Goal: Task Accomplishment & Management: Complete application form

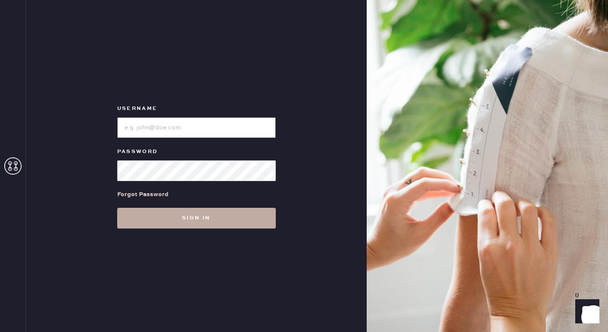
type input "reformationwilliamsburg"
click at [204, 222] on button "Sign in" at bounding box center [196, 218] width 159 height 21
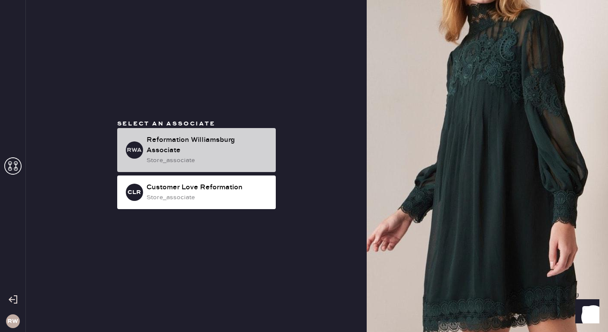
click at [227, 145] on div "Reformation Williamsburg Associate" at bounding box center [207, 145] width 122 height 21
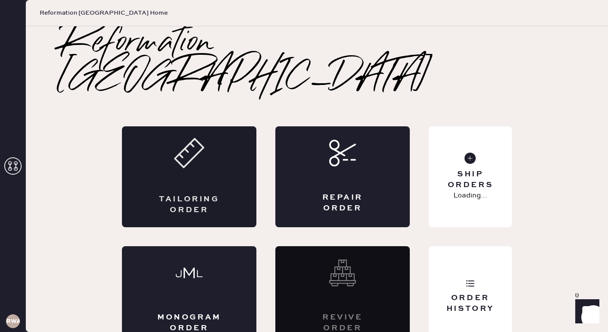
click at [220, 154] on div "Tailoring Order" at bounding box center [189, 176] width 134 height 101
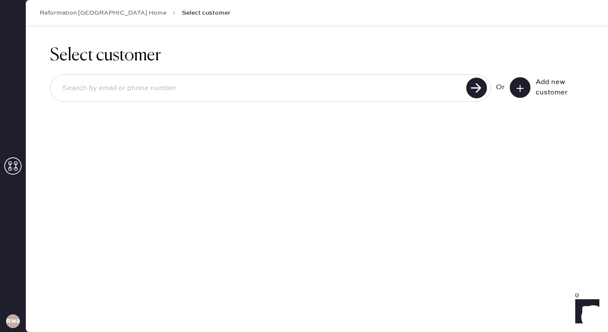
click at [273, 86] on input at bounding box center [260, 88] width 408 height 20
drag, startPoint x: 311, startPoint y: 160, endPoint x: 311, endPoint y: 151, distance: 8.6
click at [311, 160] on div "Select customer Or Add new customer" at bounding box center [317, 178] width 582 height 305
click at [211, 87] on input at bounding box center [260, 88] width 408 height 20
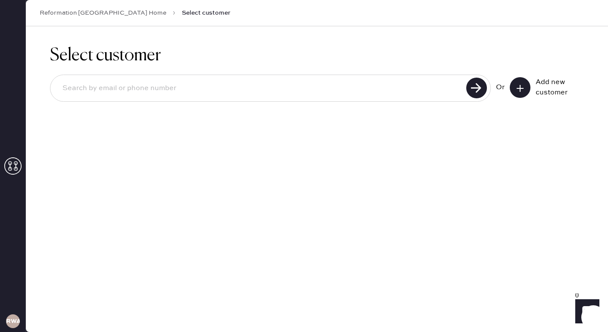
click at [429, 216] on div "Select customer Or Add new customer" at bounding box center [317, 178] width 582 height 305
click at [380, 81] on input at bounding box center [260, 88] width 408 height 20
type input "[EMAIL_ADDRESS][DOMAIN_NAME]"
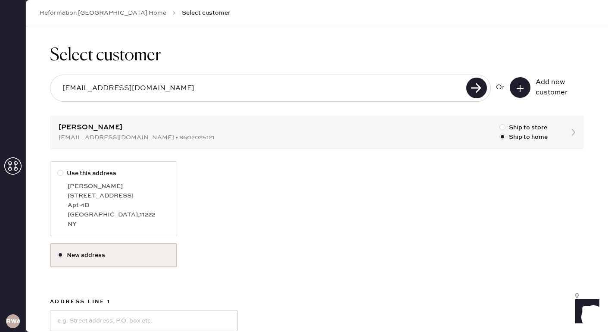
click at [61, 176] on div at bounding box center [61, 172] width 9 height 9
click at [58, 169] on input "Use this address" at bounding box center [57, 168] width 0 height 0
radio input "true"
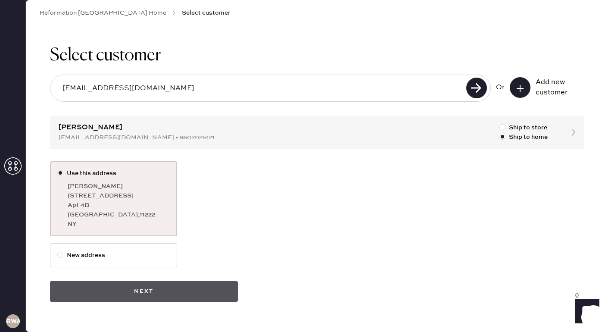
click at [159, 286] on button "Next" at bounding box center [144, 291] width 188 height 21
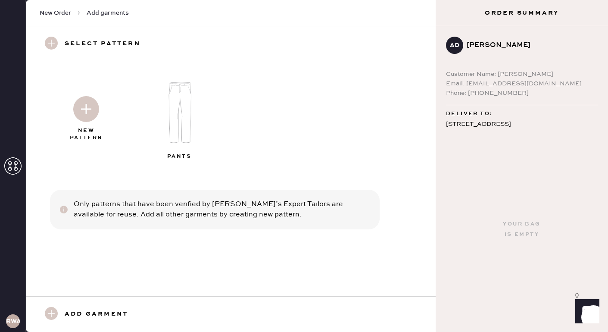
click at [89, 107] on img at bounding box center [86, 109] width 26 height 26
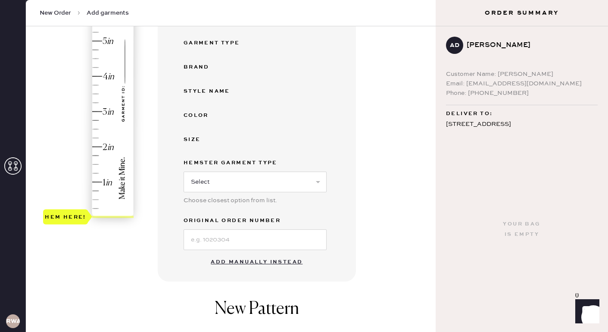
scroll to position [220, 0]
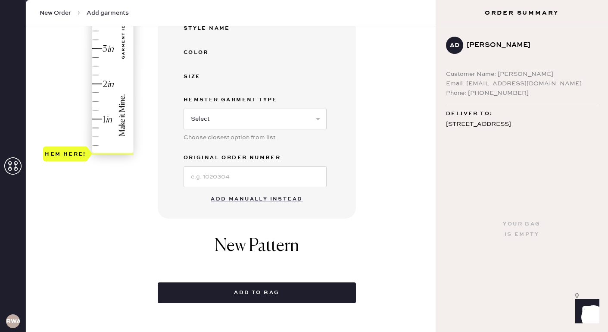
click at [272, 196] on button "Add manually instead" at bounding box center [256, 198] width 102 height 17
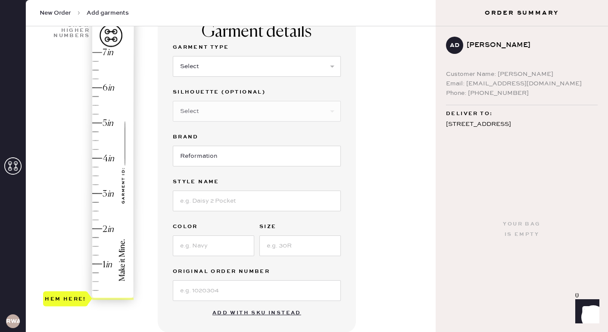
scroll to position [29, 0]
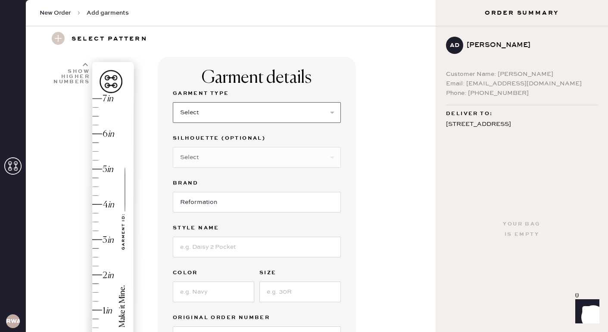
click at [250, 107] on select "Select Basic Skirt Jeans Leggings Pants Shorts Basic Sleeved Dress Basic Sleeve…" at bounding box center [257, 112] width 168 height 21
select select "4"
click at [371, 173] on div "Garment details Garment Type Select Basic Skirt Jeans Leggings Pants Shorts Bas…" at bounding box center [293, 301] width 271 height 489
click at [267, 159] on select "Select Joggers Shorts Cropped Flare Boot Cut Straight Skinny Other" at bounding box center [257, 157] width 168 height 21
select select "11"
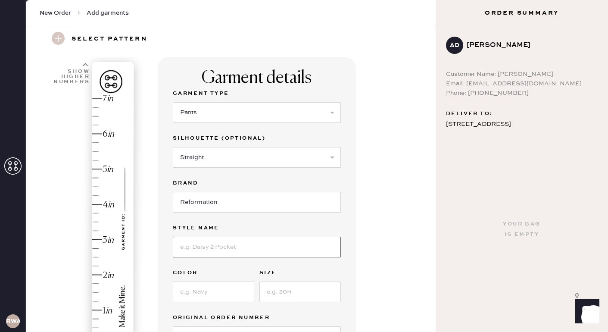
click at [228, 249] on input at bounding box center [257, 246] width 168 height 21
click at [220, 246] on input at bounding box center [257, 246] width 168 height 21
type input "N"
type input "[PERSON_NAME]"
click at [219, 294] on input at bounding box center [213, 291] width 81 height 21
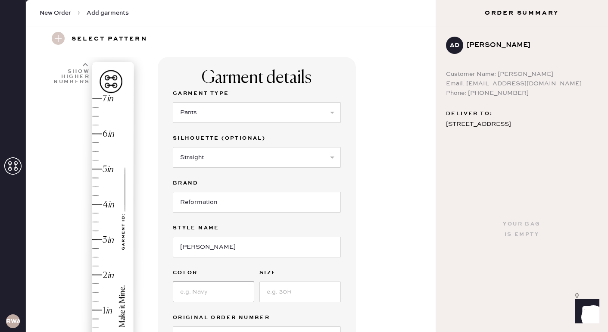
click at [219, 294] on input at bounding box center [213, 291] width 81 height 21
type input "Mole"
click at [295, 289] on input at bounding box center [299, 291] width 81 height 21
type input "M"
click at [389, 238] on div "Garment details Garment Type Select Basic Skirt Jeans Leggings Pants Shorts Bas…" at bounding box center [293, 301] width 271 height 489
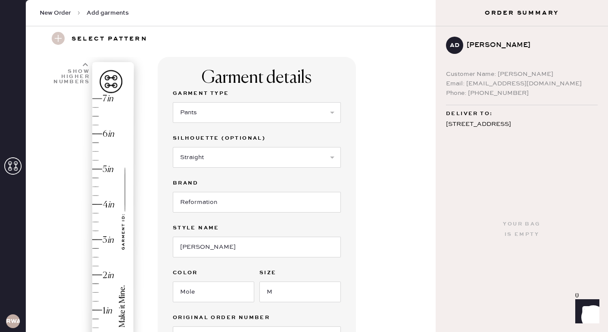
scroll to position [107, 0]
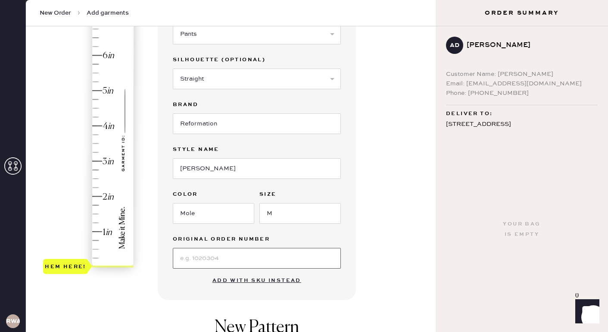
click at [226, 258] on input at bounding box center [257, 258] width 168 height 21
type input "n"
type input "N/A"
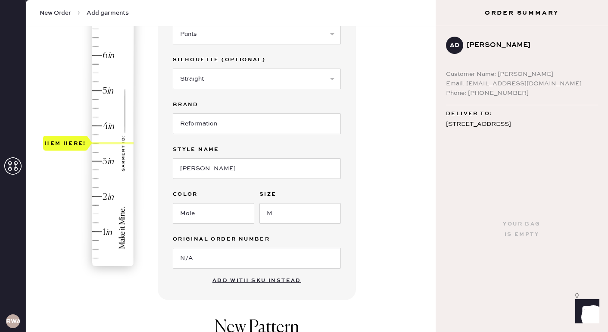
click at [99, 143] on div "Hem here!" at bounding box center [89, 143] width 92 height 254
click at [369, 228] on div "Garment details Garment Type Select Basic Skirt Jeans Leggings Pants Shorts Bas…" at bounding box center [293, 222] width 271 height 489
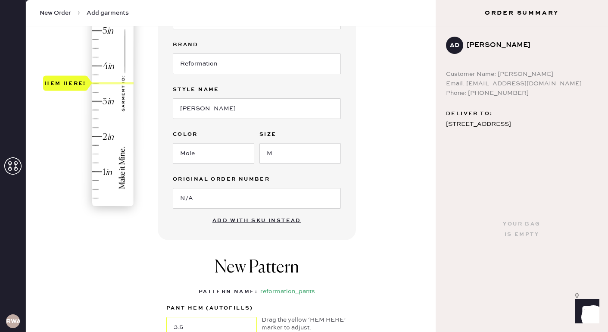
scroll to position [115, 0]
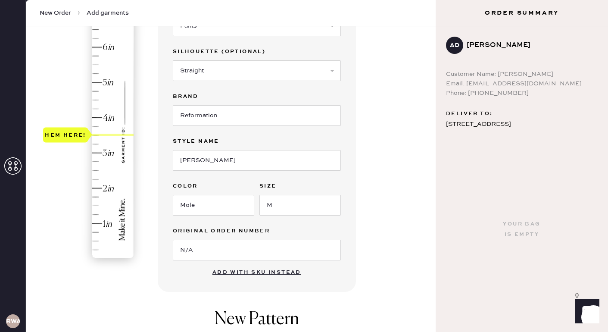
type input "2.5"
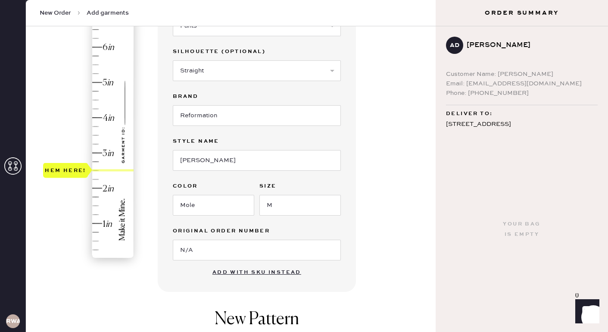
click at [96, 172] on div "Hem here!" at bounding box center [89, 135] width 92 height 254
click at [410, 192] on div "Garment details Garment Type Select Basic Skirt Jeans Leggings Pants Shorts Bas…" at bounding box center [293, 214] width 271 height 489
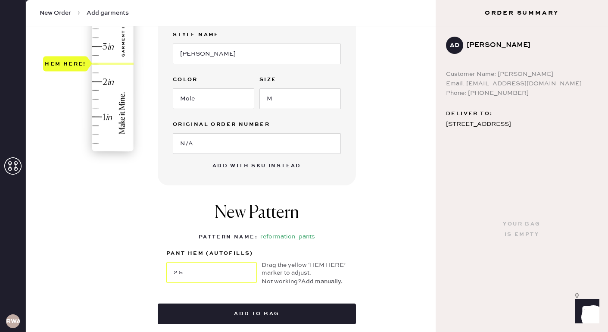
scroll to position [230, 0]
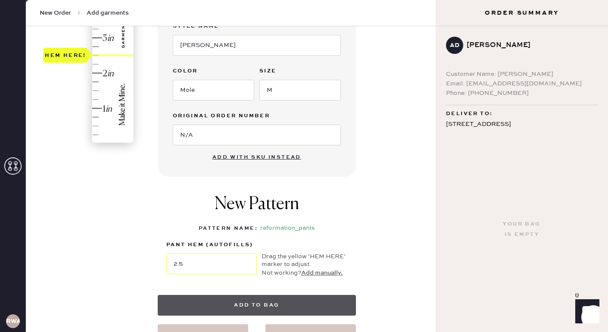
click at [282, 300] on button "Add to bag" at bounding box center [257, 305] width 198 height 21
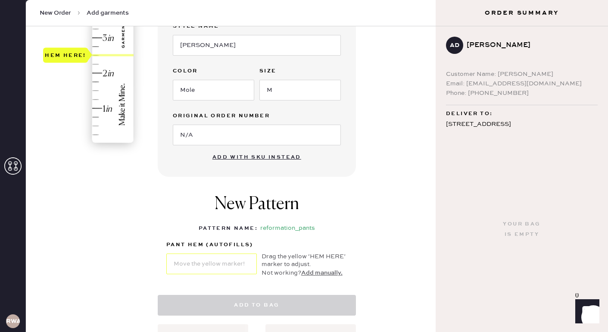
select select "4"
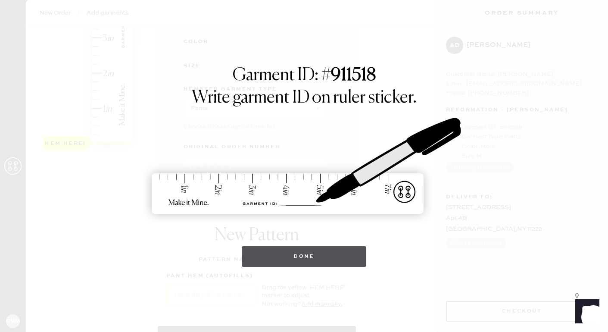
click at [297, 255] on button "Done" at bounding box center [304, 256] width 124 height 21
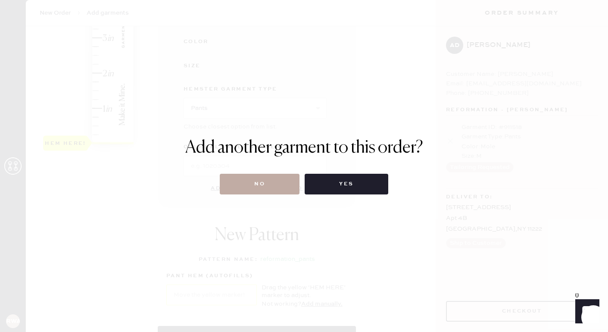
click at [278, 193] on button "No" at bounding box center [260, 184] width 80 height 21
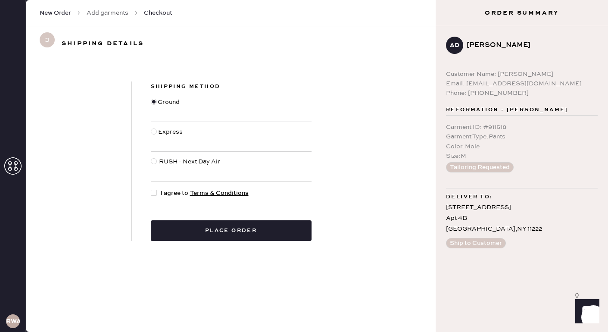
click at [153, 195] on div at bounding box center [154, 193] width 6 height 6
click at [151, 189] on input "I agree to Terms & Conditions" at bounding box center [151, 188] width 0 height 0
checkbox input "true"
click at [407, 54] on div "3 Shipping details" at bounding box center [231, 43] width 410 height 34
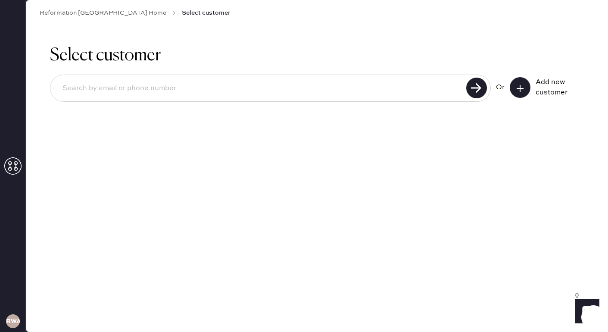
click at [146, 80] on input at bounding box center [260, 88] width 408 height 20
click at [385, 175] on div "Select customer Or Add new customer" at bounding box center [317, 178] width 582 height 305
click at [309, 86] on input at bounding box center [260, 88] width 408 height 20
click at [305, 85] on input at bounding box center [260, 88] width 408 height 20
type input "[EMAIL_ADDRESS][DOMAIN_NAME]"
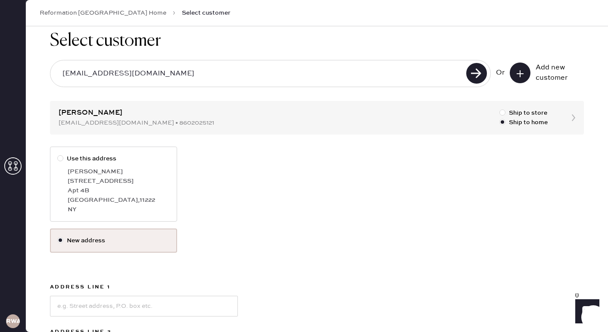
scroll to position [14, 0]
click at [504, 113] on div at bounding box center [502, 113] width 6 height 6
click at [500, 109] on input "Ship to store" at bounding box center [499, 109] width 0 height 0
radio input "true"
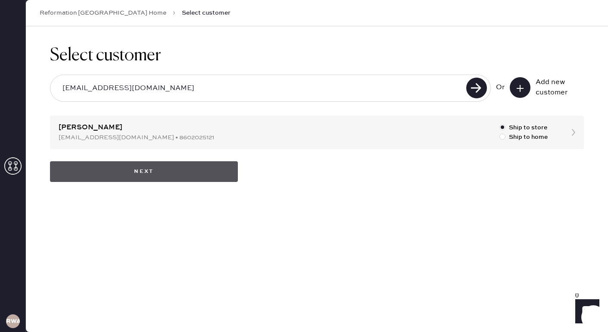
click at [180, 174] on button "Next" at bounding box center [144, 171] width 188 height 21
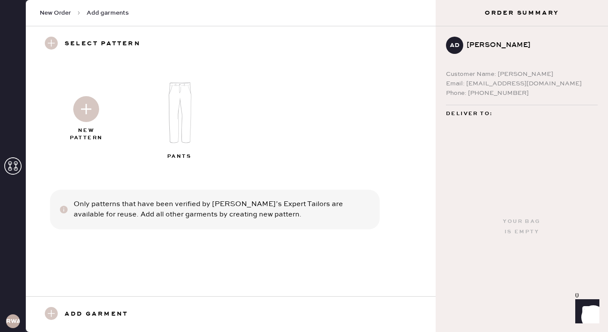
click at [185, 112] on img at bounding box center [180, 112] width 93 height 75
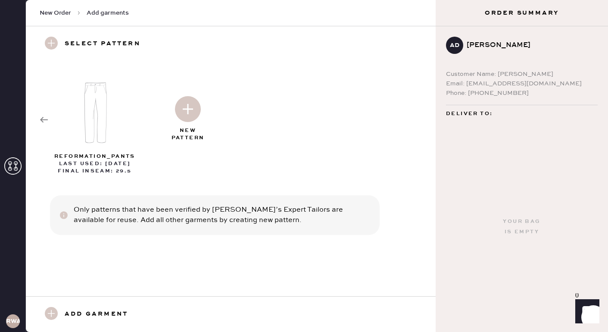
click at [43, 115] on icon at bounding box center [44, 119] width 9 height 9
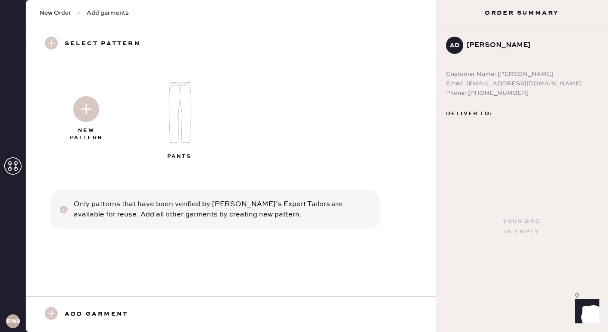
click at [91, 110] on img at bounding box center [86, 109] width 26 height 26
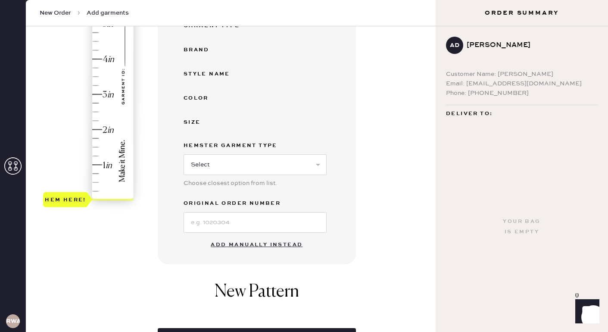
scroll to position [189, 0]
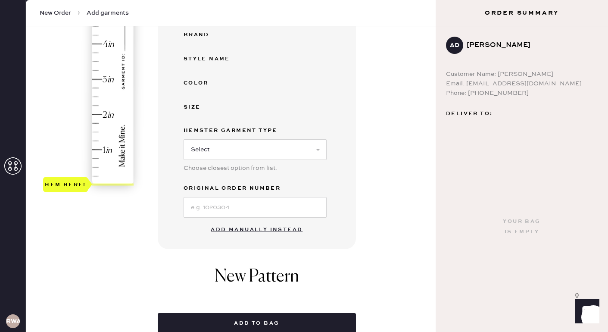
click at [272, 230] on button "Add manually instead" at bounding box center [256, 229] width 102 height 17
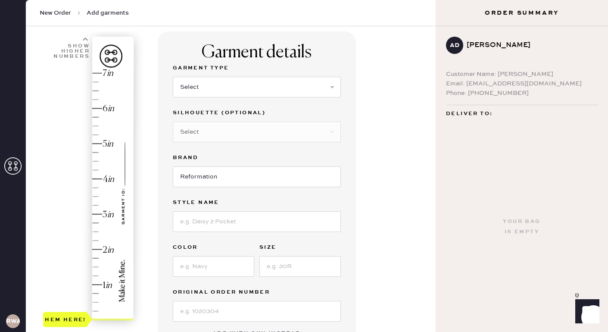
scroll to position [50, 0]
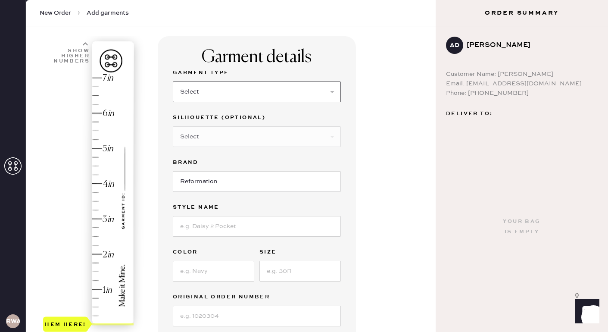
click at [244, 87] on select "Select Basic Skirt Jeans Leggings Pants Shorts Basic Sleeved Dress Basic Sleeve…" at bounding box center [257, 91] width 168 height 21
select select "4"
click at [250, 144] on select "Select Joggers Shorts Cropped Flare Boot Cut Straight Skinny Other" at bounding box center [257, 136] width 168 height 21
select select "11"
click at [223, 227] on input at bounding box center [257, 226] width 168 height 21
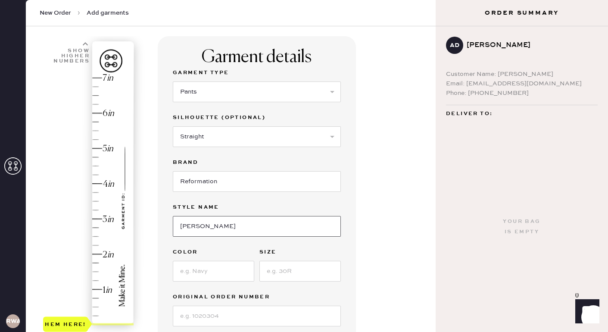
type input "[PERSON_NAME]"
click at [213, 274] on input at bounding box center [213, 271] width 81 height 21
type input "Mole"
click at [314, 276] on input at bounding box center [299, 271] width 81 height 21
type input "M"
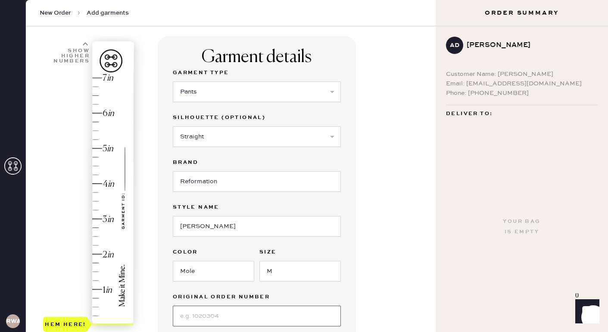
click at [251, 313] on input at bounding box center [257, 315] width 168 height 21
type input "N/A"
type input "2.5"
click at [96, 236] on div "Hem here!" at bounding box center [89, 201] width 92 height 254
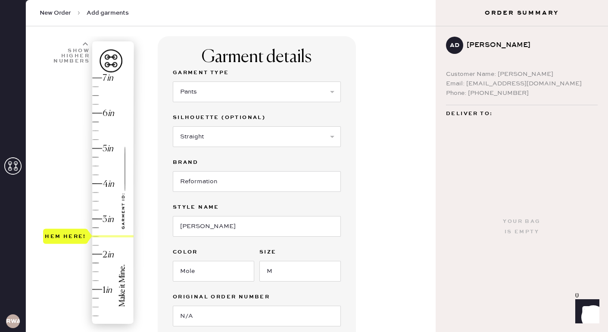
click at [368, 187] on div "Garment details Garment Type Select Basic Skirt Jeans Leggings Pants Shorts Bas…" at bounding box center [293, 280] width 271 height 489
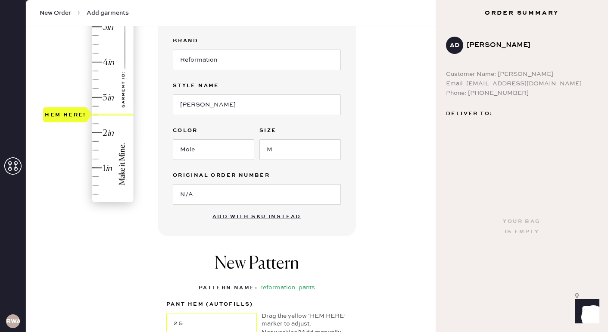
scroll to position [231, 0]
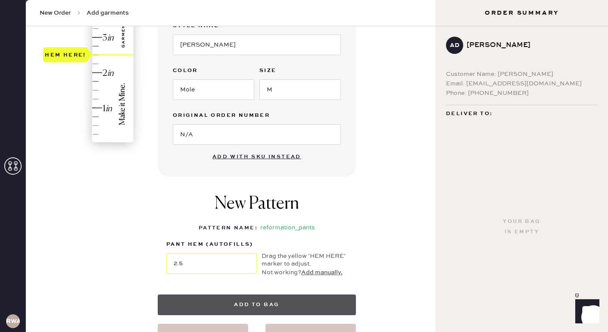
click at [259, 307] on button "Add to bag" at bounding box center [257, 304] width 198 height 21
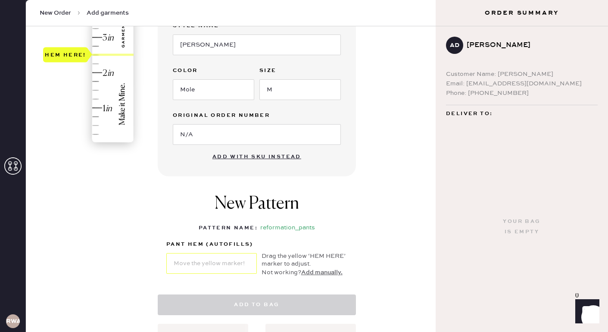
select select "4"
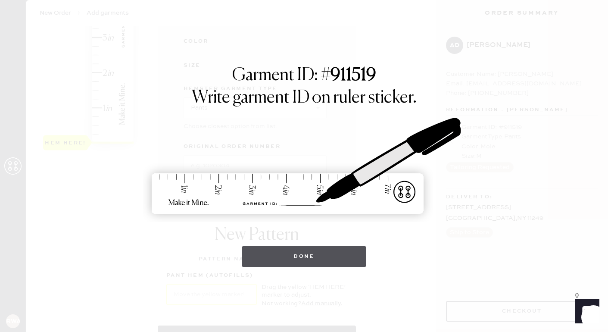
click at [301, 258] on button "Done" at bounding box center [304, 256] width 124 height 21
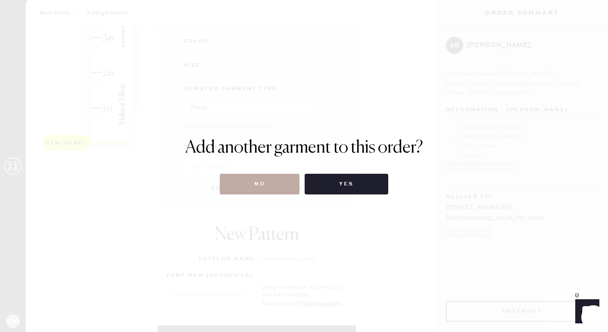
click at [264, 179] on button "No" at bounding box center [260, 184] width 80 height 21
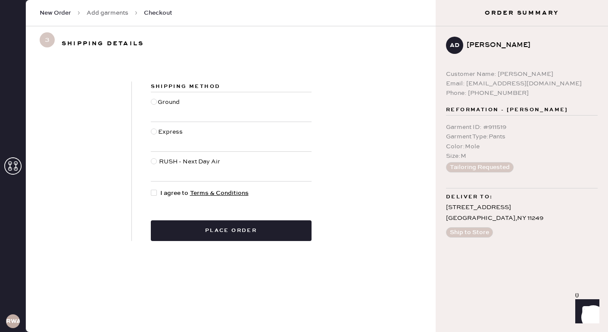
click at [155, 101] on div at bounding box center [154, 102] width 6 height 6
click at [151, 98] on input "Ground" at bounding box center [151, 97] width 0 height 0
radio input "true"
click at [155, 193] on div at bounding box center [154, 193] width 6 height 6
click at [151, 189] on input "I agree to Terms & Conditions" at bounding box center [151, 188] width 0 height 0
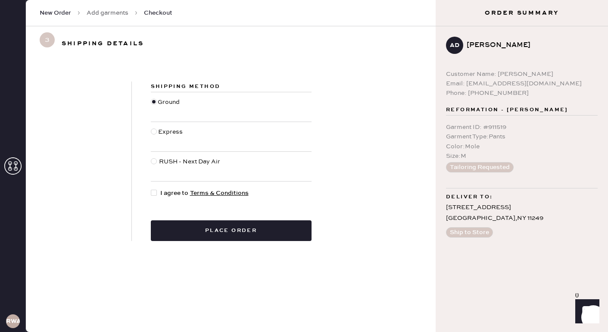
checkbox input "true"
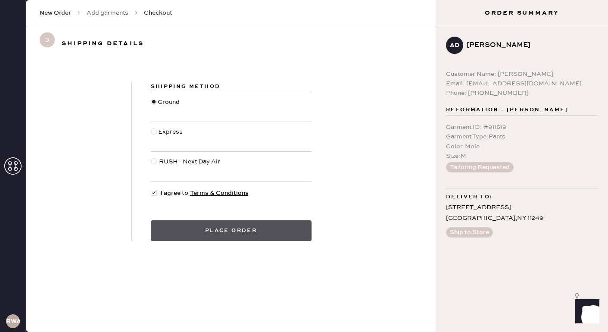
click at [257, 230] on button "Place order" at bounding box center [231, 230] width 161 height 21
